Goal: Communication & Community: Answer question/provide support

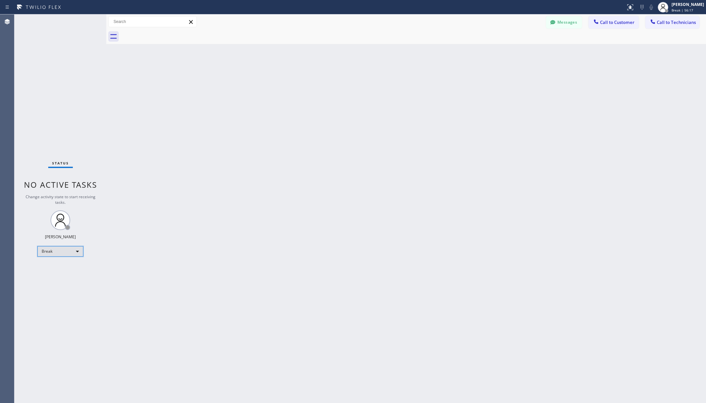
click at [54, 254] on div "Break" at bounding box center [60, 251] width 46 height 11
click at [57, 278] on li "Unavailable" at bounding box center [60, 277] width 44 height 8
click at [286, 267] on div "Back to Dashboard Change Sender ID Customers Technicians AA [PERSON_NAME] [DATE…" at bounding box center [406, 208] width 600 height 389
click at [114, 212] on div "Back to Dashboard Change Sender ID Customers Technicians AA [PERSON_NAME] [DATE…" at bounding box center [406, 208] width 600 height 389
drag, startPoint x: 167, startPoint y: 67, endPoint x: 175, endPoint y: 66, distance: 8.0
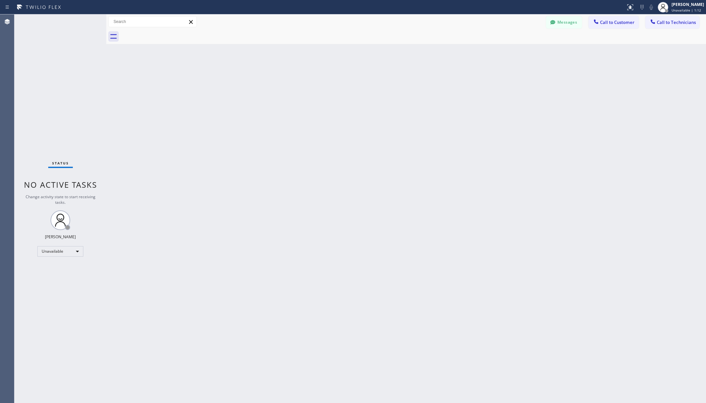
click at [167, 67] on div "Back to Dashboard Change Sender ID Customers Technicians AA [PERSON_NAME] [DATE…" at bounding box center [406, 208] width 600 height 389
click at [69, 251] on div "Unavailable" at bounding box center [60, 251] width 46 height 11
click at [58, 269] on li "Available" at bounding box center [60, 269] width 44 height 8
click at [184, 268] on div "Back to Dashboard Change Sender ID Customers Technicians AA [PERSON_NAME] [DATE…" at bounding box center [406, 208] width 600 height 389
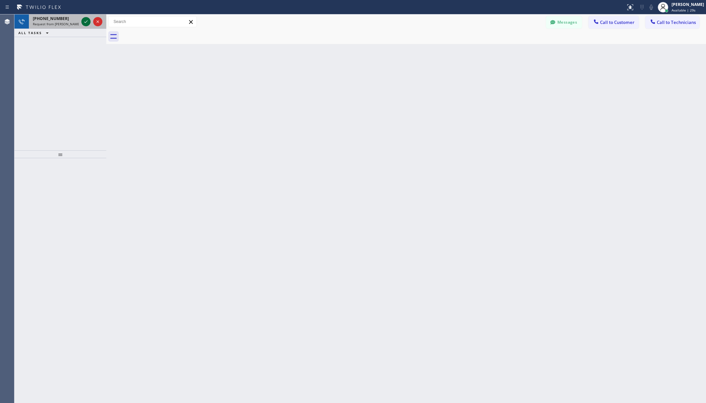
click at [83, 21] on icon at bounding box center [86, 22] width 8 height 8
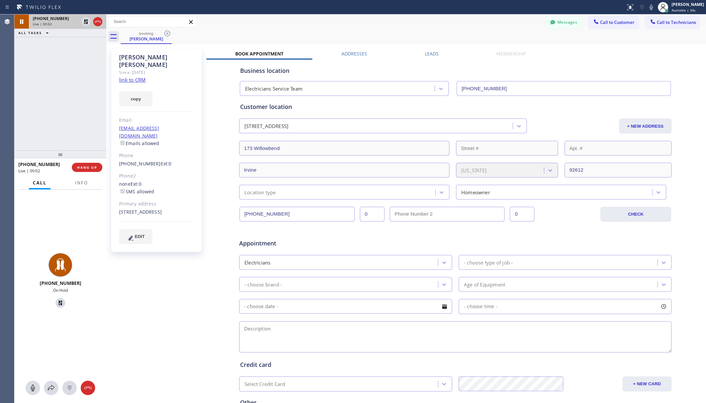
type input "[PHONE_NUMBER]"
click at [81, 167] on span "HANG UP" at bounding box center [87, 167] width 20 height 5
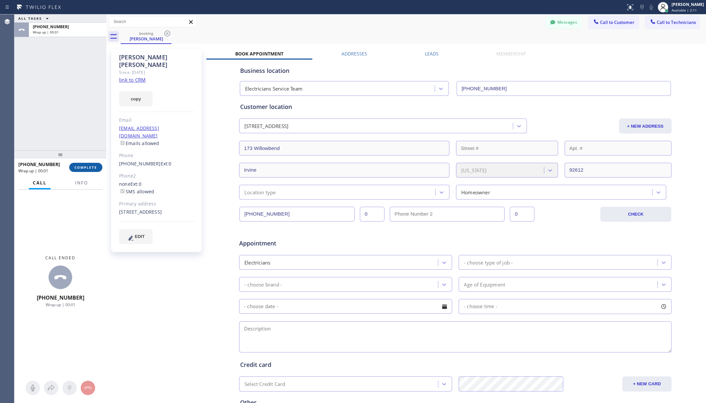
click at [81, 167] on span "COMPLETE" at bounding box center [85, 167] width 23 height 5
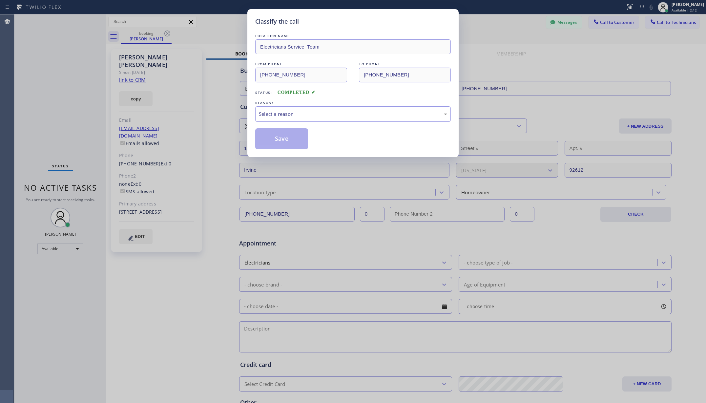
click at [389, 119] on div "Select a reason" at bounding box center [353, 113] width 196 height 15
click at [271, 130] on button "Save" at bounding box center [281, 138] width 53 height 21
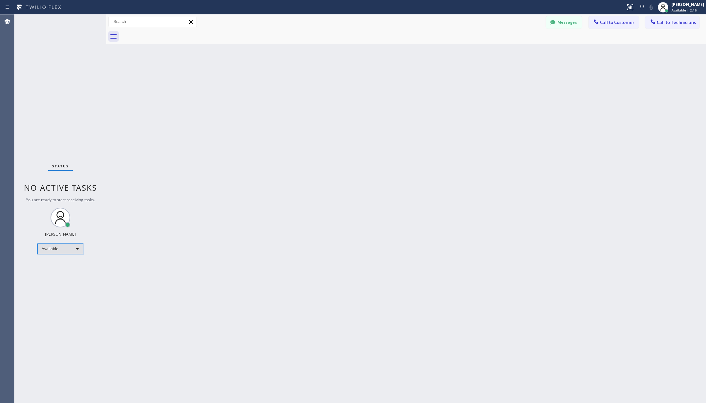
click at [53, 247] on div "Available" at bounding box center [60, 248] width 46 height 11
click at [59, 272] on li "Unavailable" at bounding box center [60, 274] width 44 height 8
drag, startPoint x: 235, startPoint y: 230, endPoint x: 368, endPoint y: 17, distance: 251.0
click at [235, 230] on div "Back to Dashboard Change Sender ID Customers Technicians AA [PERSON_NAME] [DATE…" at bounding box center [406, 208] width 600 height 389
click at [671, 27] on button "Call to Technicians" at bounding box center [672, 22] width 54 height 12
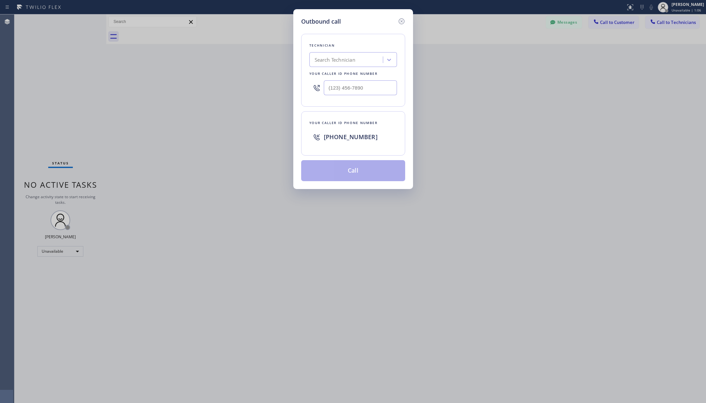
click at [351, 60] on div "Search Technician" at bounding box center [335, 60] width 41 height 8
type input "dav"
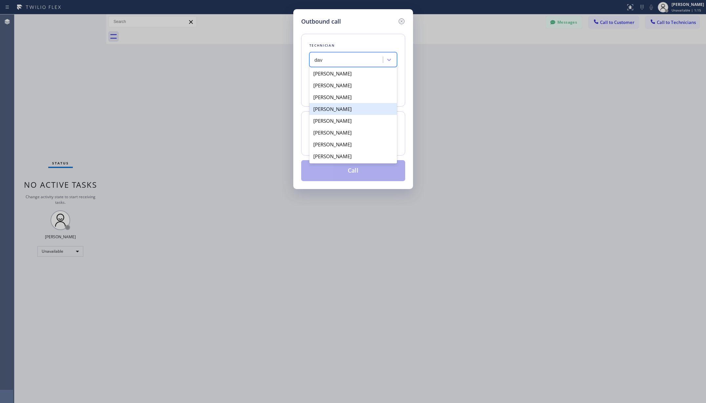
click at [350, 110] on div "[PERSON_NAME]" at bounding box center [353, 109] width 88 height 12
type input "[PHONE_NUMBER]"
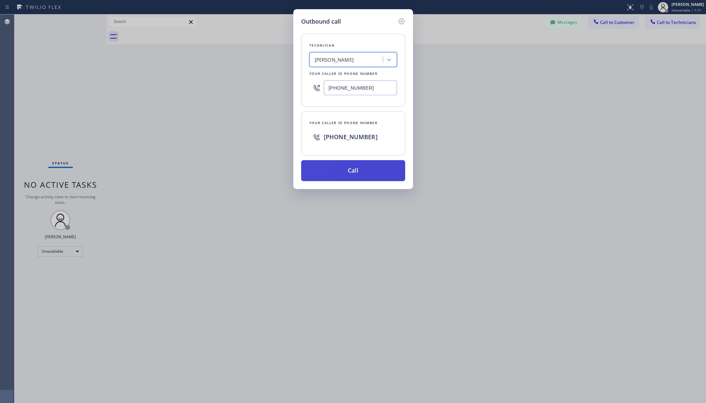
click at [354, 173] on button "Call" at bounding box center [353, 170] width 104 height 21
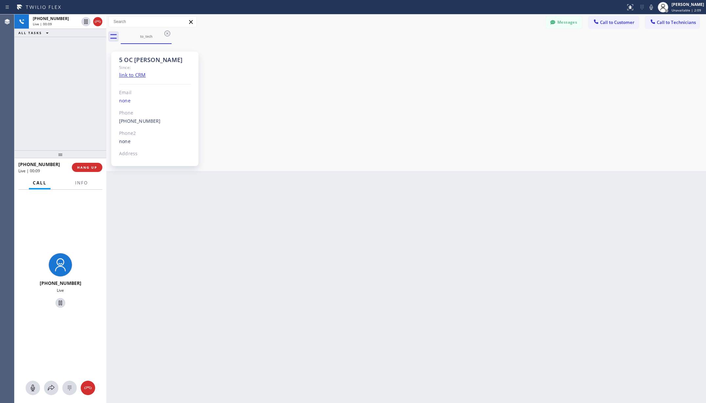
click at [273, 226] on div "Back to Dashboard Change Sender ID Customers Technicians AA [PERSON_NAME] [DATE…" at bounding box center [406, 208] width 600 height 389
click at [90, 387] on icon at bounding box center [88, 388] width 8 height 8
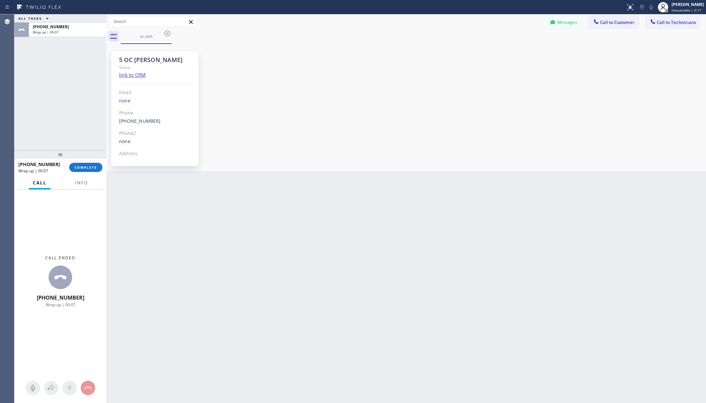
click at [57, 47] on div "ALL TASKS ALL TASKS ACTIVE TASKS TASKS IN WRAP UP [PHONE_NUMBER] Wrap up | 00:07" at bounding box center [60, 82] width 92 height 136
click at [87, 167] on span "COMPLETE" at bounding box center [85, 167] width 23 height 5
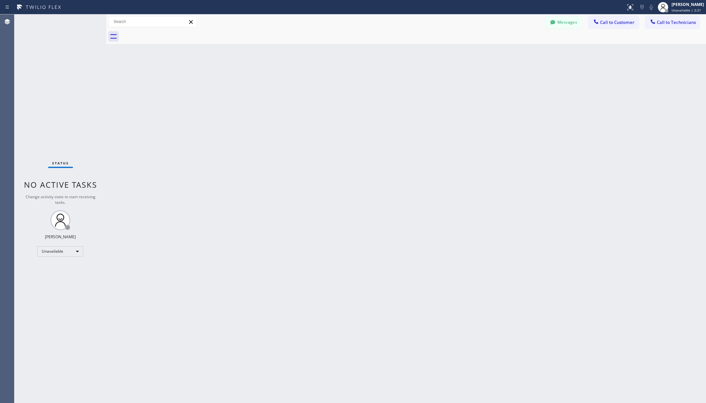
click at [275, 153] on div "Back to Dashboard Change Sender ID Customers Technicians AA [PERSON_NAME] [DATE…" at bounding box center [406, 208] width 600 height 389
click at [295, 204] on div "Back to Dashboard Change Sender ID Customers Technicians AA [PERSON_NAME] [DATE…" at bounding box center [406, 208] width 600 height 389
drag, startPoint x: 258, startPoint y: 274, endPoint x: 310, endPoint y: 246, distance: 59.8
click at [257, 275] on div "Back to Dashboard Change Sender ID Customers Technicians AA [PERSON_NAME] [DATE…" at bounding box center [406, 208] width 600 height 389
click at [559, 23] on button "Messages" at bounding box center [564, 22] width 36 height 12
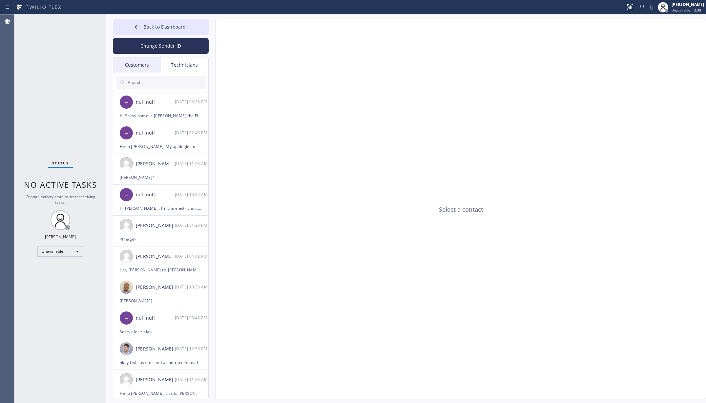
click at [177, 63] on div "Technicians" at bounding box center [185, 64] width 48 height 15
click at [168, 82] on input "text" at bounding box center [166, 82] width 79 height 13
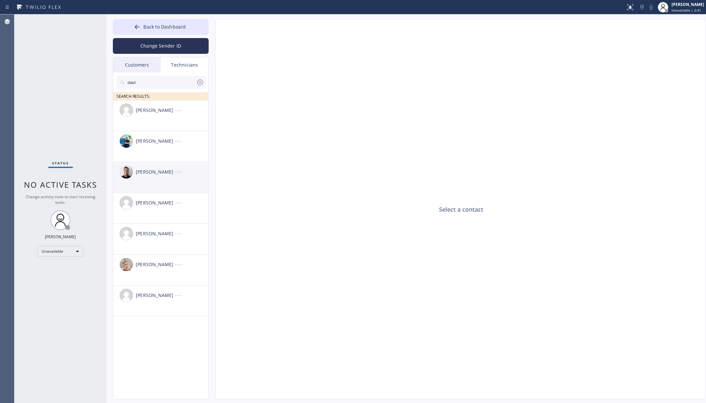
type input "davi"
click at [145, 169] on div "[PERSON_NAME]" at bounding box center [155, 172] width 39 height 8
click at [281, 395] on textarea at bounding box center [429, 386] width 427 height 25
type textarea "Hi [PERSON_NAME], this is [PERSON_NAME]. I am using my twilio work number since…"
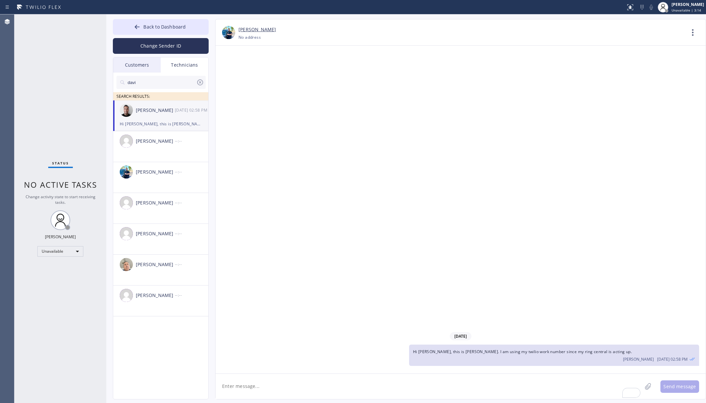
click at [162, 118] on div "[PERSON_NAME] [DATE] 02:58 PM" at bounding box center [161, 110] width 96 height 20
click at [343, 384] on textarea "To enrich screen reader interactions, please activate Accessibility in Grammarl…" at bounding box center [429, 386] width 427 height 25
click at [341, 389] on textarea "Just wanna check on you about the customer" at bounding box center [435, 386] width 438 height 25
paste textarea "[PERSON_NAME]"
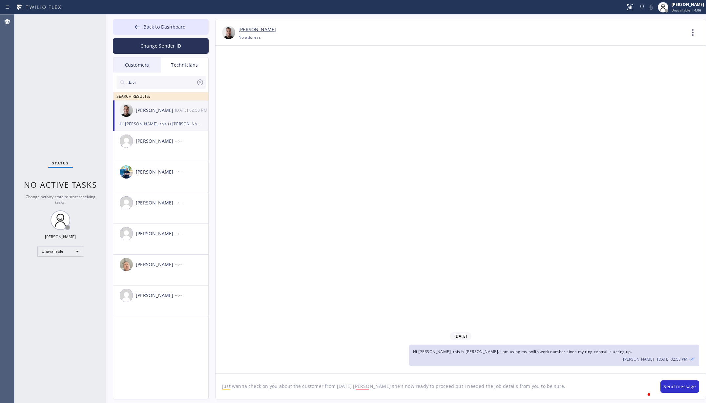
type textarea "Just wanna check on you about the customer from [DATE] [PERSON_NAME] she's now …"
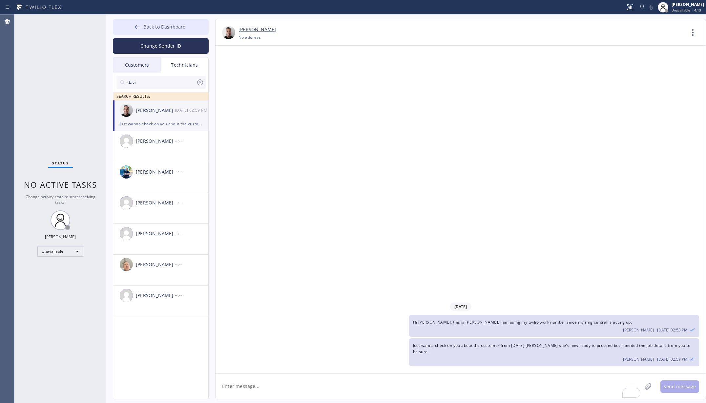
click at [143, 29] on button "Back to Dashboard" at bounding box center [161, 27] width 96 height 16
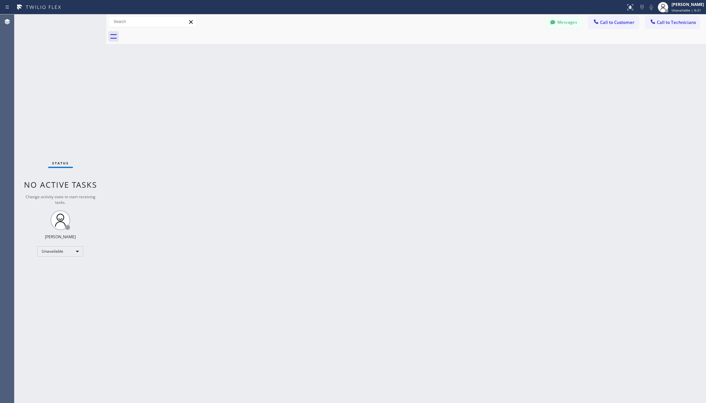
click at [390, 178] on div "Back to Dashboard Change Sender ID Customers Technicians AA [PERSON_NAME] [DATE…" at bounding box center [406, 208] width 600 height 389
click at [550, 26] on div at bounding box center [553, 23] width 8 height 8
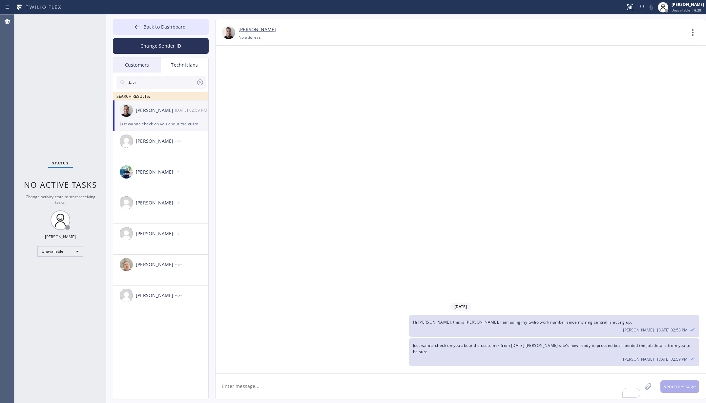
click at [201, 84] on icon at bounding box center [200, 82] width 6 height 6
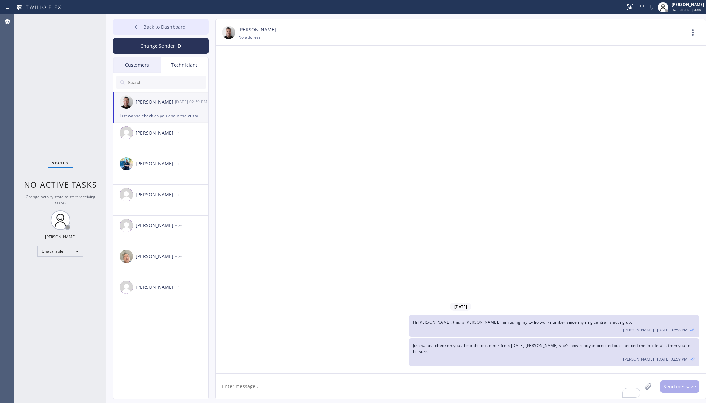
click at [166, 28] on span "Back to Dashboard" at bounding box center [164, 27] width 42 height 6
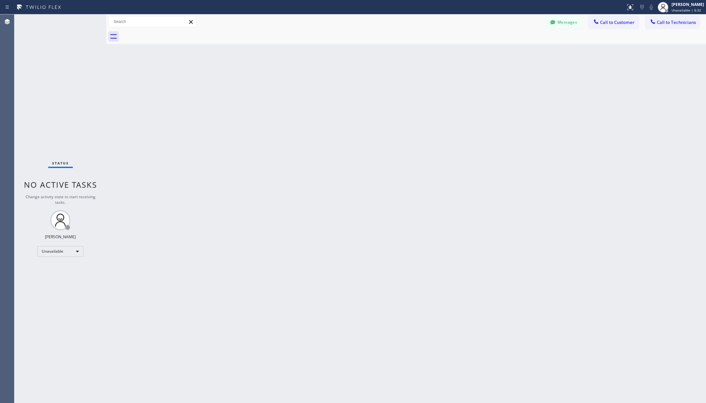
click at [309, 170] on div "Back to Dashboard Change Sender ID Customers Technicians AA [PERSON_NAME] [DATE…" at bounding box center [406, 208] width 600 height 389
